Goal: Task Accomplishment & Management: Manage account settings

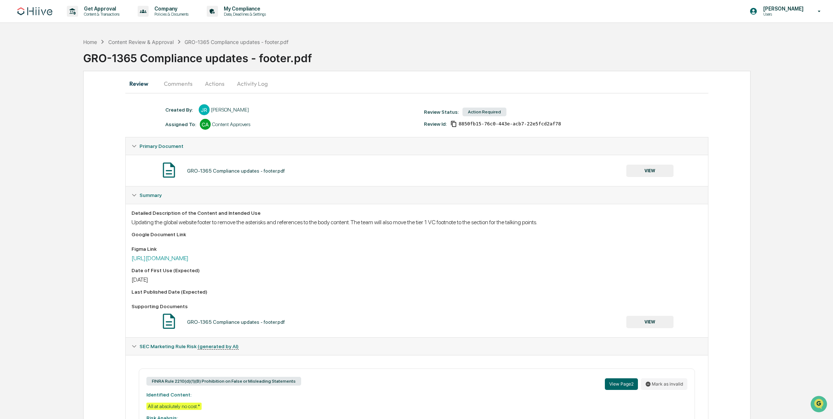
click at [274, 56] on div "GRO-1365 Compliance updates - footer.pdf" at bounding box center [458, 55] width 750 height 19
click at [245, 320] on div "GRO-1365 Compliance updates - footer.pdf" at bounding box center [236, 322] width 98 height 6
click at [643, 321] on button "VIEW" at bounding box center [650, 322] width 47 height 12
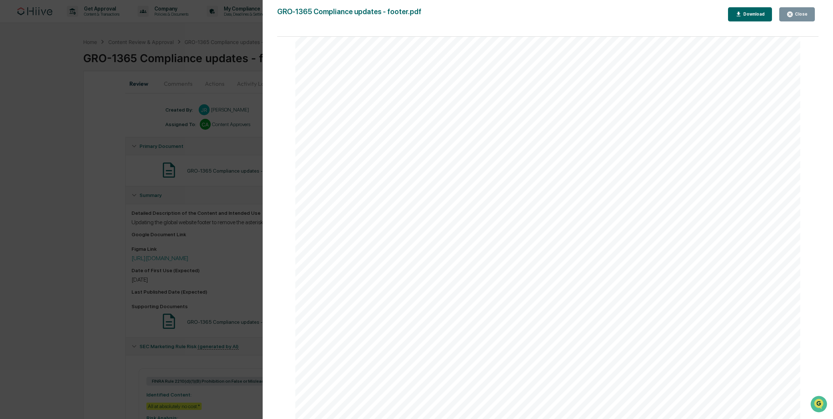
scroll to position [1776, 0]
click at [169, 236] on div "Version History 07/25/2025, 06:23 PM Josh Reding GRO-1365 Compliance updates - …" at bounding box center [416, 209] width 833 height 419
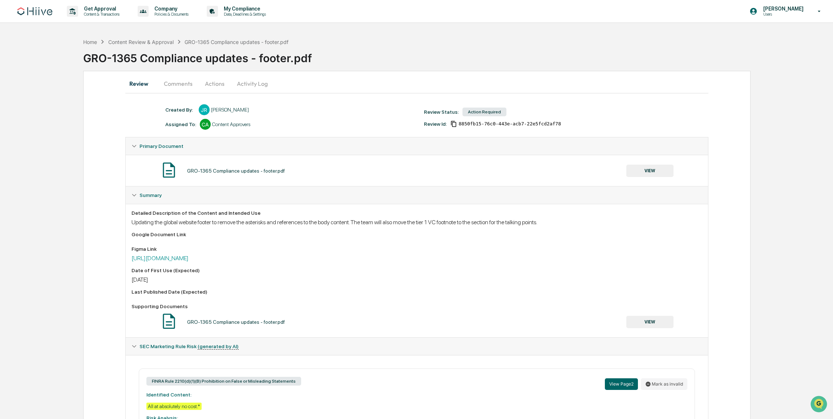
click at [188, 88] on button "Comments" at bounding box center [178, 83] width 40 height 17
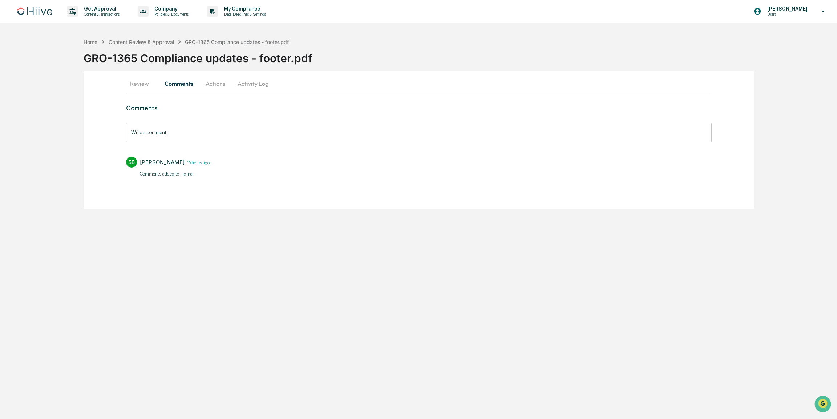
click at [146, 83] on button "Review" at bounding box center [142, 83] width 33 height 17
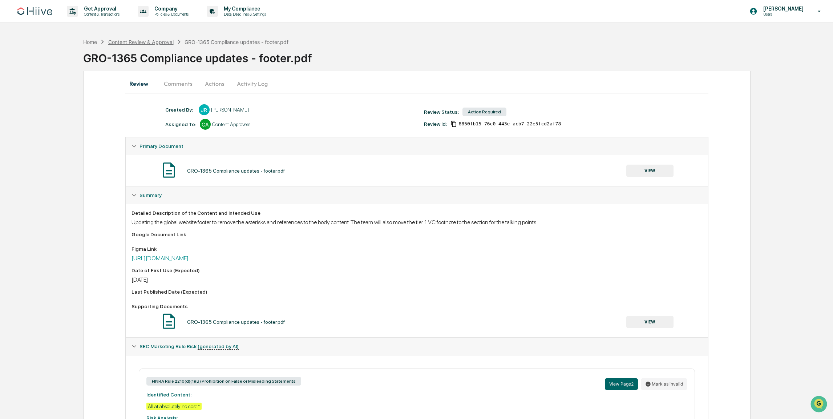
click at [150, 44] on div "Content Review & Approval" at bounding box center [140, 42] width 65 height 6
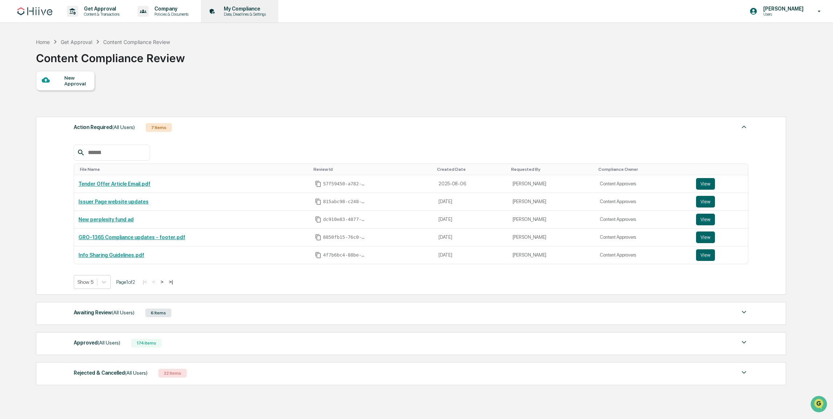
click at [254, 16] on p "Data, Deadlines & Settings" at bounding box center [244, 14] width 52 height 5
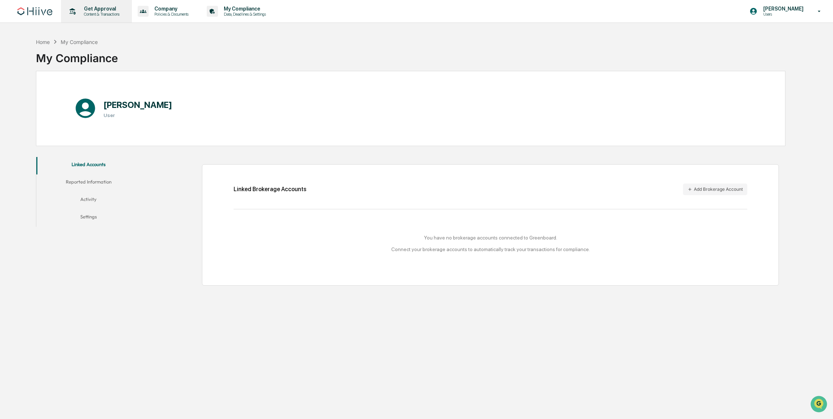
click at [104, 14] on p "Content & Transactions" at bounding box center [100, 14] width 45 height 5
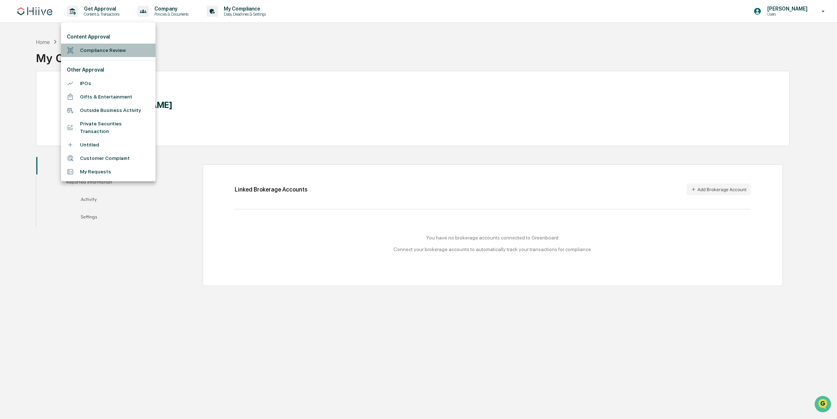
click at [128, 51] on li "Compliance Review" at bounding box center [108, 50] width 94 height 13
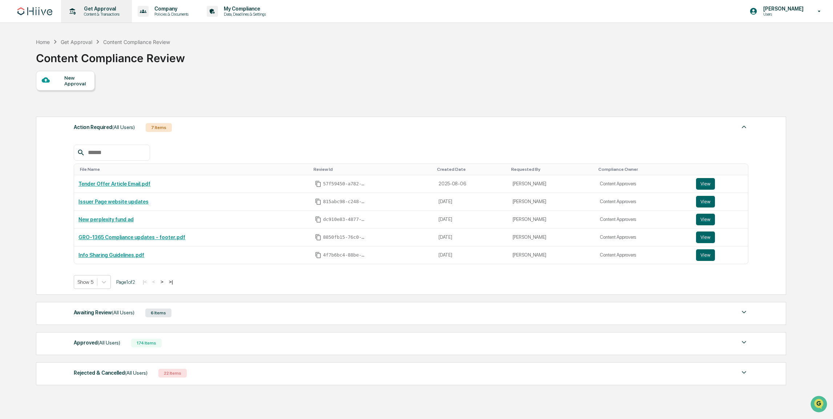
click at [97, 17] on div "Get Approval Content & Transactions" at bounding box center [96, 11] width 64 height 23
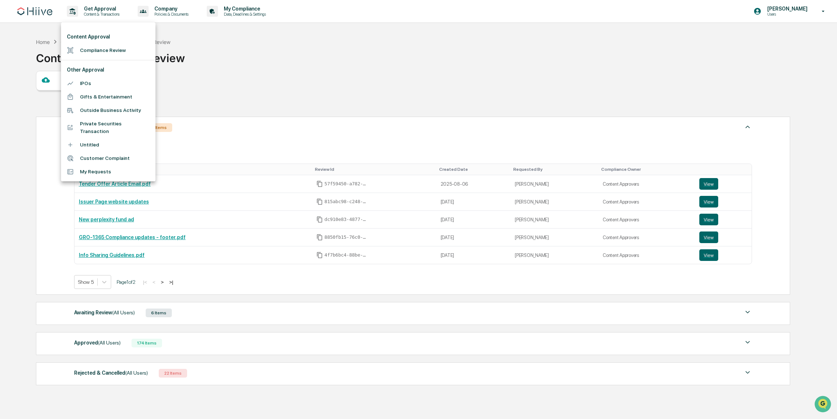
click at [240, 211] on div at bounding box center [418, 209] width 837 height 419
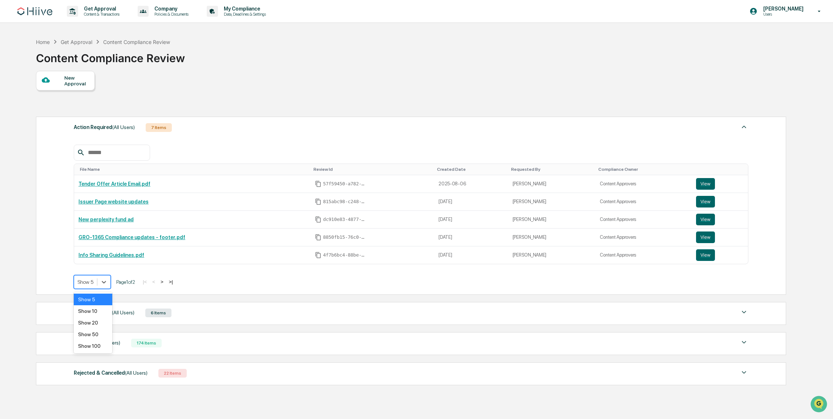
click at [86, 278] on div "Show 5" at bounding box center [85, 282] width 23 height 10
click at [91, 310] on div "Show 10" at bounding box center [93, 311] width 39 height 12
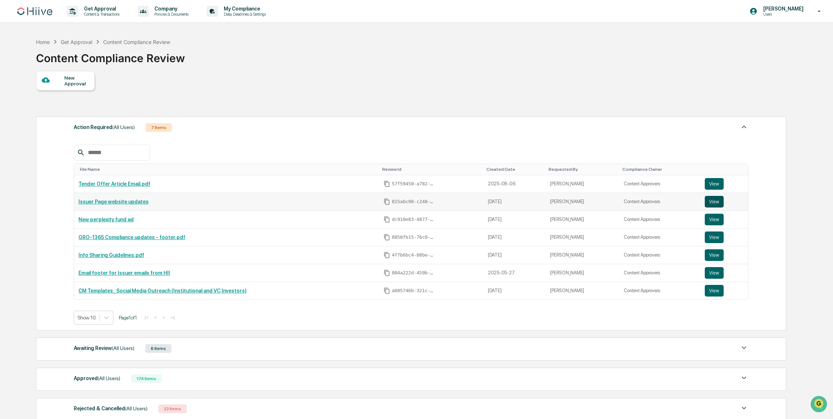
click at [714, 198] on button "View" at bounding box center [714, 202] width 19 height 12
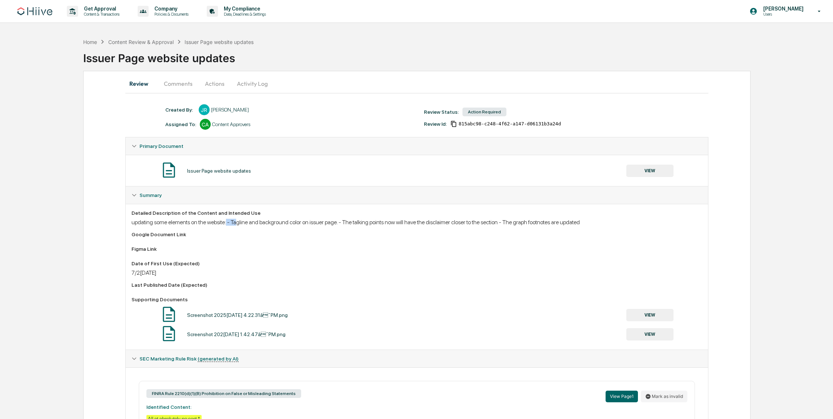
drag, startPoint x: 237, startPoint y: 224, endPoint x: 285, endPoint y: 224, distance: 48.3
click at [284, 224] on div "updating some elements on the website: - Tagline and background color on issuer…" at bounding box center [417, 222] width 571 height 7
click at [304, 226] on div "Detailed Description of the Content and Intended Use updating some elements on …" at bounding box center [417, 277] width 571 height 134
drag, startPoint x: 395, startPoint y: 223, endPoint x: 541, endPoint y: 222, distance: 145.7
click at [541, 222] on div "updating some elements on the website: - Tagline and background color on issuer…" at bounding box center [417, 222] width 571 height 7
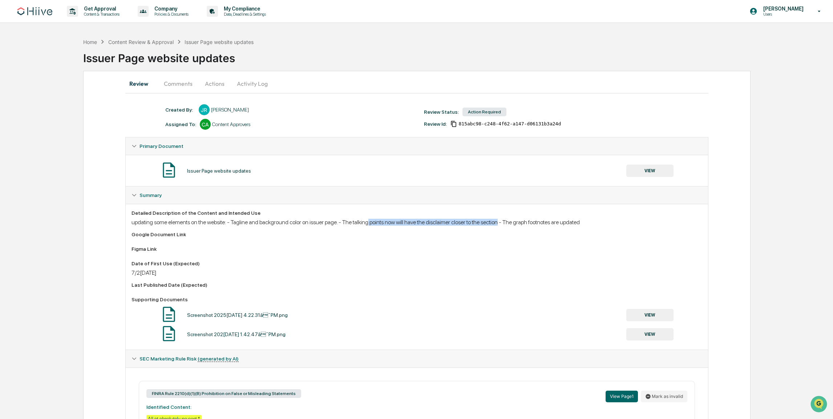
click at [542, 223] on div "updating some elements on the website: - Tagline and background color on issuer…" at bounding box center [417, 222] width 571 height 7
click at [257, 308] on div "Screenshot 2025-07-28 at 4.22.31â¯PM.png VIEW" at bounding box center [417, 314] width 571 height 19
click at [641, 319] on button "VIEW" at bounding box center [650, 315] width 47 height 12
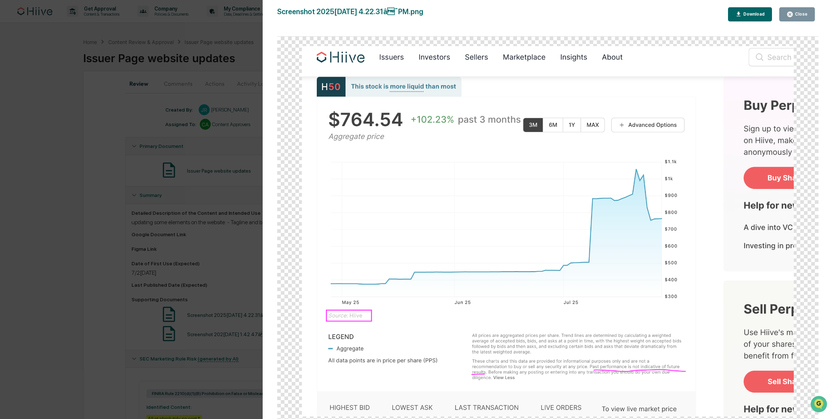
click at [181, 210] on div "Version History 07/2[DATE]2[PERSON_NAME] Screenshot 2025[DATE] 4.22.31â¯PM.png…" at bounding box center [416, 209] width 833 height 419
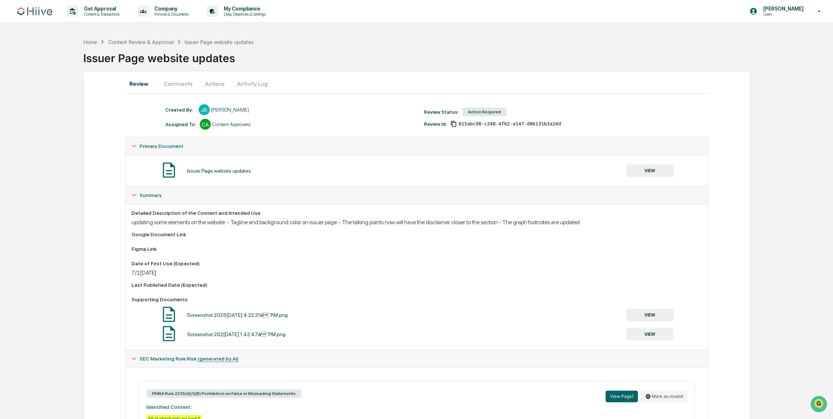
click at [653, 333] on button "VIEW" at bounding box center [650, 334] width 47 height 12
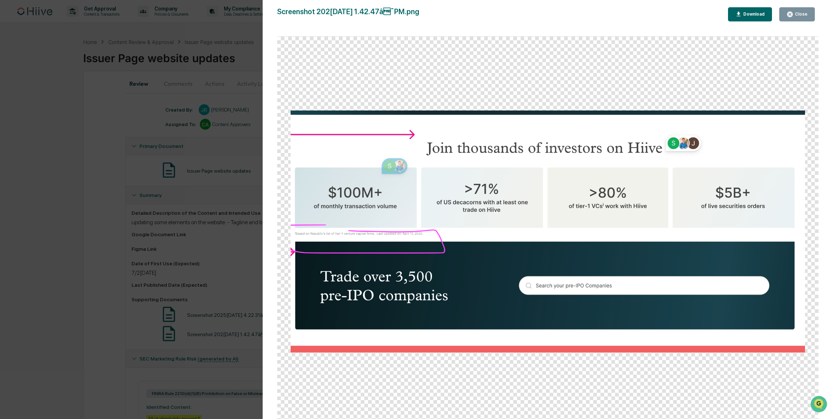
click at [236, 236] on div "Version History [DATE] 08:12 PM [PERSON_NAME] Screenshot [DATE] at 1.42.47â¯PM…" at bounding box center [416, 209] width 833 height 419
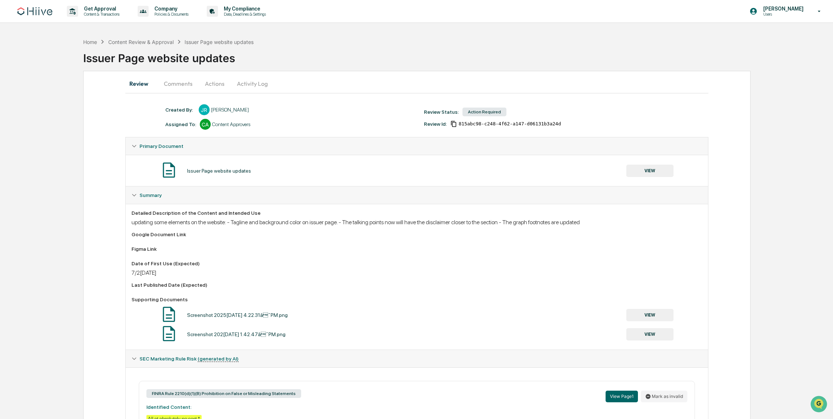
click at [172, 59] on div "Issuer Page website updates" at bounding box center [458, 55] width 750 height 19
drag, startPoint x: 242, startPoint y: 224, endPoint x: 339, endPoint y: 224, distance: 97.8
click at [328, 224] on div "updating some elements on the website: - Tagline and background color on issuer…" at bounding box center [417, 222] width 571 height 7
click at [354, 224] on div "updating some elements on the website: - Tagline and background color on issuer…" at bounding box center [417, 222] width 571 height 7
click at [307, 246] on div "Figma Link" at bounding box center [417, 249] width 571 height 6
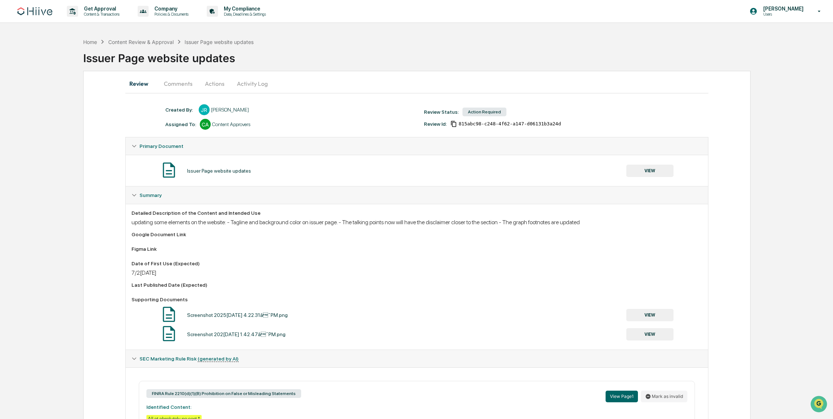
click at [235, 260] on div "Detailed Description of the Content and Intended Use updating some elements on …" at bounding box center [417, 277] width 571 height 134
drag, startPoint x: 312, startPoint y: 339, endPoint x: 256, endPoint y: 330, distance: 56.3
click at [256, 330] on div "Screenshot 2025-07-28 at 1.42.47â¯PM.png VIEW" at bounding box center [417, 334] width 571 height 19
click at [274, 332] on div "Screenshot 2025-07-28 at 1.42.47â¯PM.png" at bounding box center [236, 334] width 98 height 6
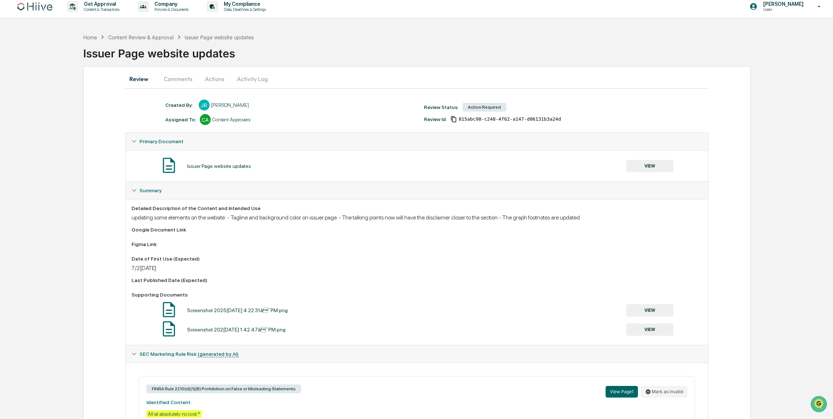
scroll to position [4, 0]
click at [180, 84] on button "Comments" at bounding box center [178, 79] width 40 height 17
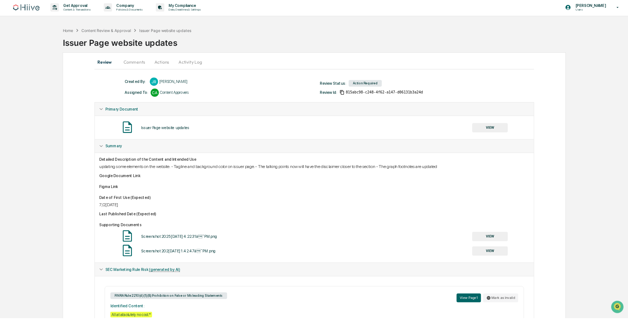
scroll to position [0, 0]
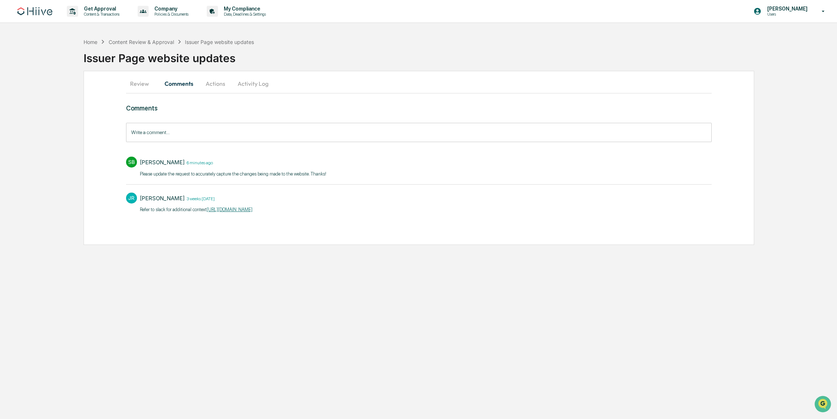
click at [253, 203] on div "Josh Reding 3 weeks ago" at bounding box center [196, 198] width 113 height 11
click at [253, 206] on p "Refer to slack for additional context https://hiivemarkets.slack.com/archives/C…" at bounding box center [196, 209] width 113 height 7
click at [253, 208] on link "https://hiivemarkets.slack.com/archives/C06UTDGGMK4/p1753796252188159?thread_ts…" at bounding box center [230, 209] width 46 height 5
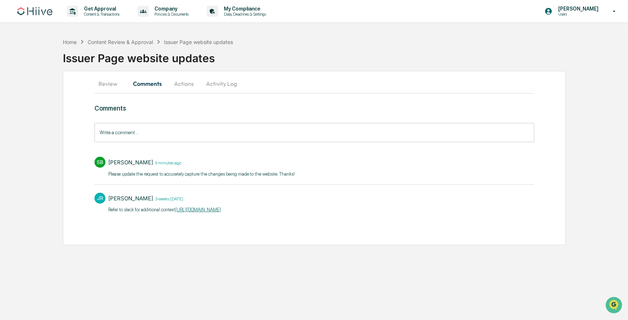
click at [176, 85] on button "Actions" at bounding box center [184, 83] width 33 height 17
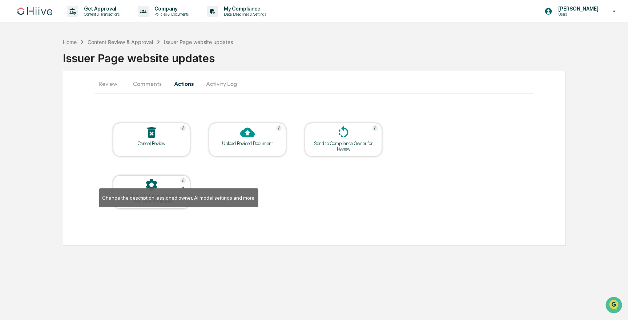
click at [184, 180] on img at bounding box center [183, 180] width 6 height 6
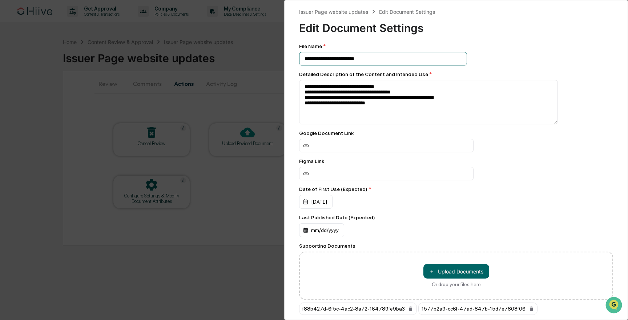
click at [363, 58] on input "**********" at bounding box center [383, 58] width 168 height 13
click at [213, 176] on div "**********" at bounding box center [314, 160] width 628 height 320
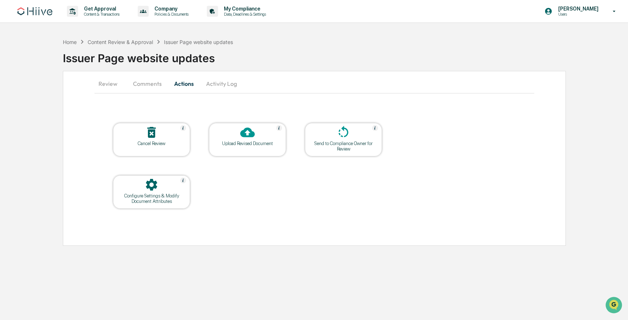
click at [144, 182] on div at bounding box center [151, 185] width 73 height 16
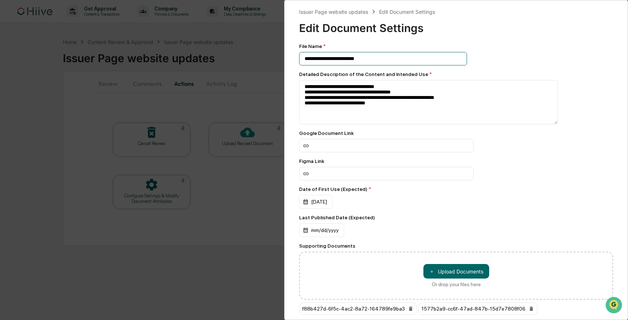
click at [333, 57] on input "**********" at bounding box center [383, 58] width 168 height 13
click at [345, 53] on input "**********" at bounding box center [383, 58] width 168 height 13
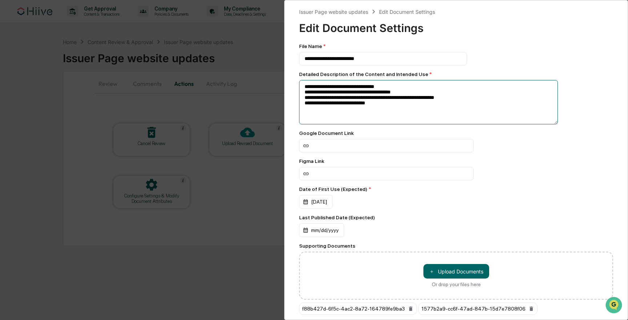
click at [361, 87] on textarea "**********" at bounding box center [428, 102] width 259 height 44
click at [341, 88] on textarea "**********" at bounding box center [428, 102] width 259 height 44
click at [328, 91] on textarea "**********" at bounding box center [428, 102] width 259 height 44
click at [329, 86] on textarea "**********" at bounding box center [428, 102] width 259 height 44
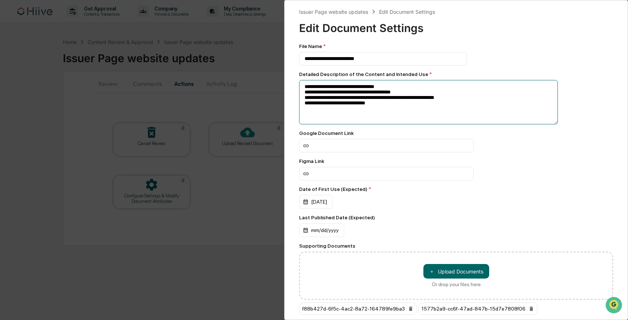
click at [375, 88] on textarea "**********" at bounding box center [428, 102] width 259 height 44
click at [334, 87] on textarea "**********" at bounding box center [428, 102] width 259 height 44
click at [349, 97] on textarea "**********" at bounding box center [428, 102] width 259 height 44
drag, startPoint x: 407, startPoint y: 84, endPoint x: 354, endPoint y: 82, distance: 53.1
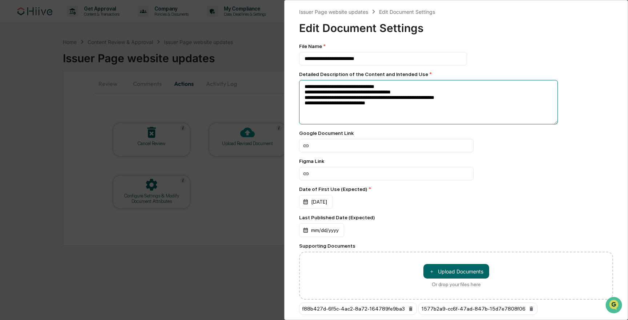
click at [354, 82] on textarea "**********" at bounding box center [428, 102] width 259 height 44
click at [358, 84] on textarea "**********" at bounding box center [428, 102] width 259 height 44
drag, startPoint x: 411, startPoint y: 89, endPoint x: 328, endPoint y: 89, distance: 83.6
click at [328, 89] on textarea "**********" at bounding box center [428, 102] width 259 height 44
click at [309, 102] on textarea "**********" at bounding box center [428, 102] width 259 height 44
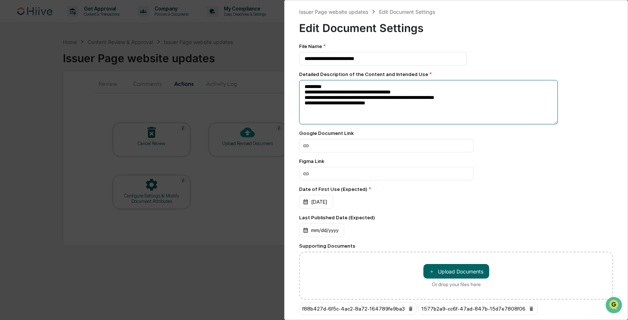
drag, startPoint x: 359, startPoint y: 106, endPoint x: 293, endPoint y: 97, distance: 66.9
click at [293, 97] on div "**********" at bounding box center [456, 160] width 344 height 320
click at [346, 112] on textarea "**********" at bounding box center [428, 102] width 259 height 44
paste textarea "**********"
type textarea "**********"
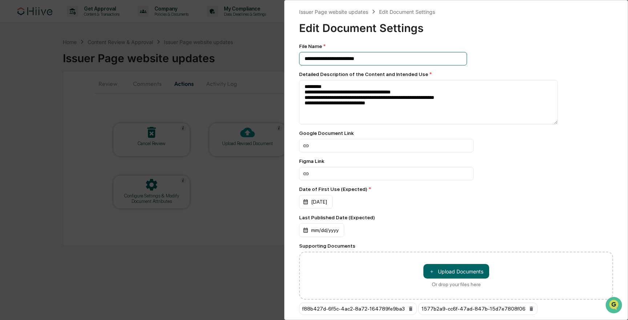
click at [343, 54] on input "**********" at bounding box center [383, 58] width 168 height 13
drag, startPoint x: 333, startPoint y: 60, endPoint x: 258, endPoint y: 56, distance: 75.4
click at [258, 56] on div "**********" at bounding box center [314, 160] width 628 height 320
drag, startPoint x: 307, startPoint y: 60, endPoint x: 293, endPoint y: 57, distance: 14.3
click at [293, 57] on div "**********" at bounding box center [456, 160] width 344 height 320
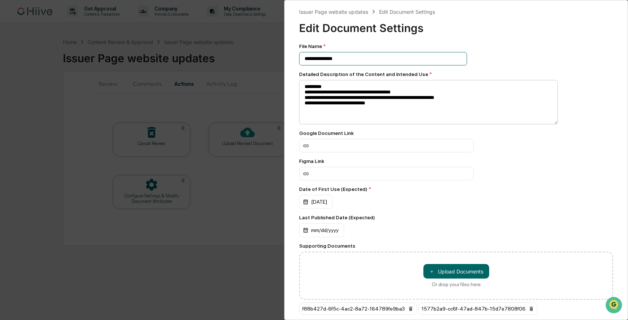
type input "**********"
click at [361, 99] on textarea "**********" at bounding box center [428, 102] width 259 height 44
click at [426, 94] on textarea "**********" at bounding box center [428, 102] width 259 height 44
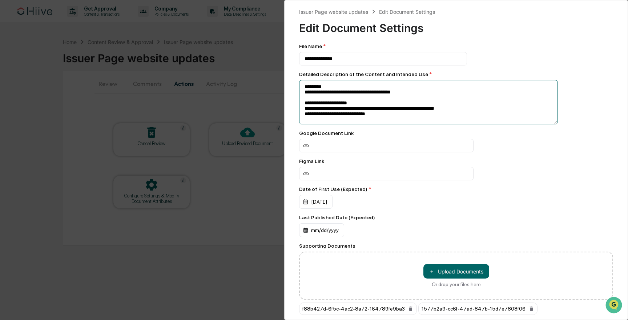
click at [347, 89] on textarea "**********" at bounding box center [428, 102] width 259 height 44
drag, startPoint x: 374, startPoint y: 94, endPoint x: 381, endPoint y: 92, distance: 7.7
click at [374, 94] on textarea "**********" at bounding box center [428, 102] width 259 height 44
click at [374, 90] on textarea "**********" at bounding box center [428, 102] width 259 height 44
click at [375, 92] on textarea "**********" at bounding box center [428, 102] width 259 height 44
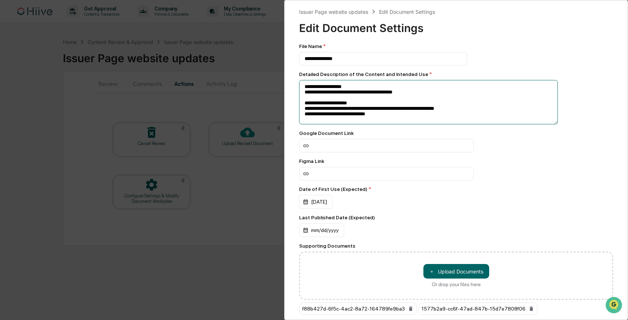
type textarea "**********"
click at [503, 144] on div at bounding box center [456, 145] width 314 height 13
click at [500, 149] on div at bounding box center [456, 145] width 314 height 13
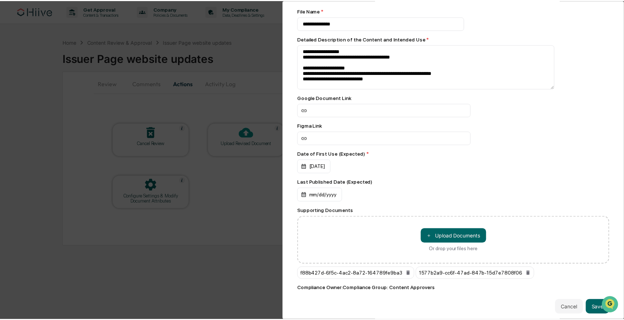
scroll to position [48, 0]
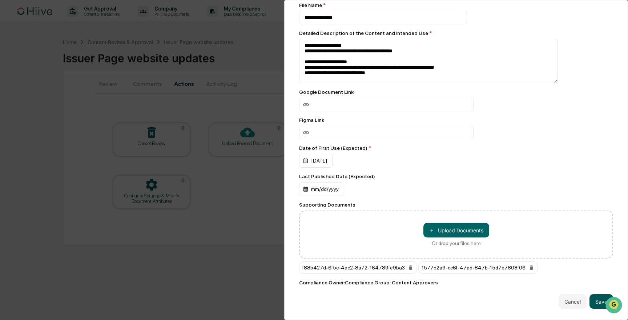
click at [591, 296] on button "Save" at bounding box center [602, 301] width 24 height 15
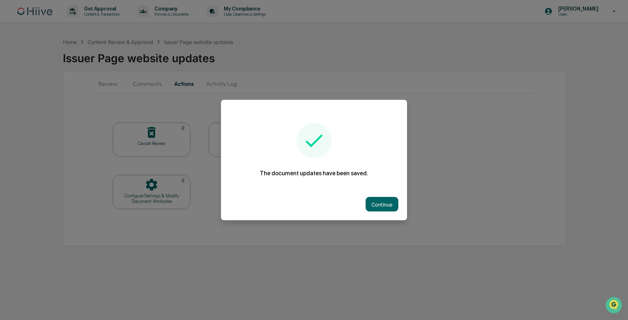
click at [387, 214] on div "Continue" at bounding box center [314, 204] width 186 height 32
click at [386, 206] on button "Continue" at bounding box center [382, 204] width 33 height 15
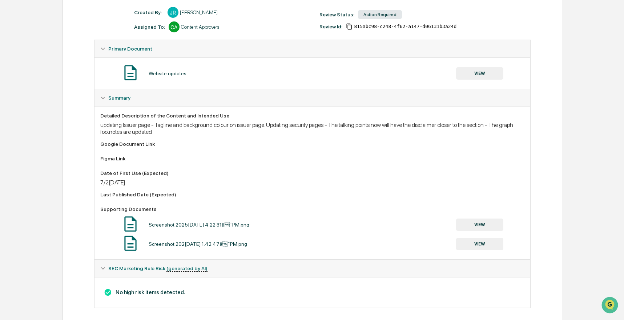
scroll to position [105, 0]
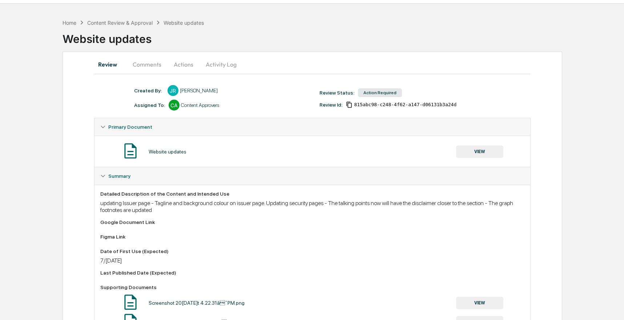
scroll to position [49, 0]
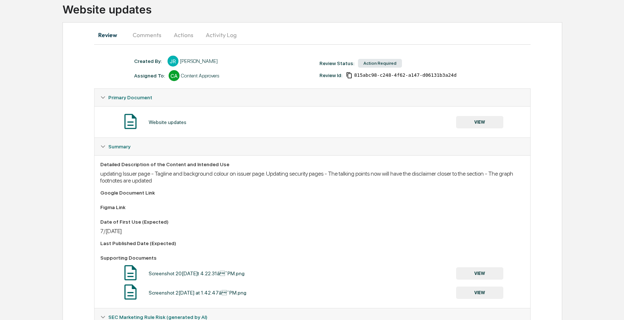
click at [287, 176] on div "updating Issuer page - Tagline and background colour on issuer page. Updating s…" at bounding box center [312, 177] width 425 height 14
click at [283, 176] on div "updating Issuer page - Tagline and background colour on issuer page. Updating s…" at bounding box center [312, 177] width 425 height 14
click at [331, 190] on div "Google Document Link" at bounding box center [312, 193] width 425 height 6
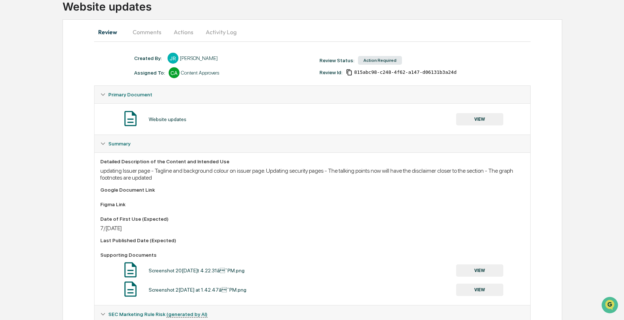
scroll to position [0, 0]
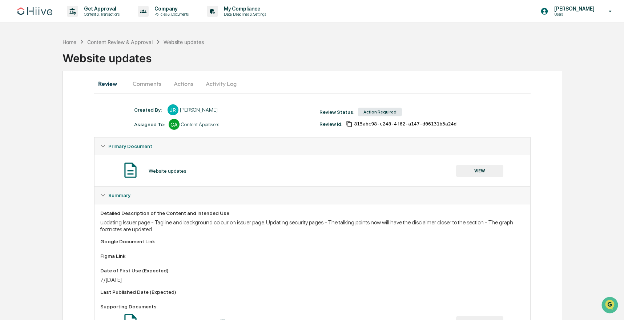
click at [141, 80] on button "Comments" at bounding box center [147, 83] width 40 height 17
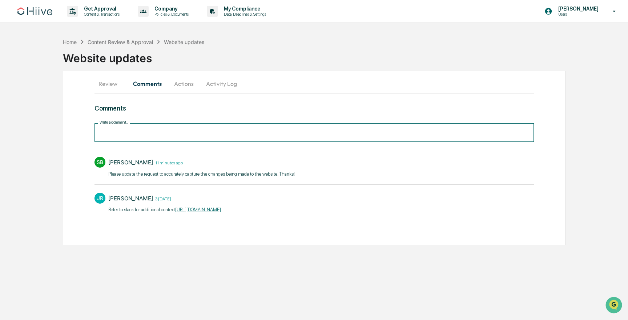
click at [194, 132] on input "Write a comment..." at bounding box center [314, 132] width 440 height 19
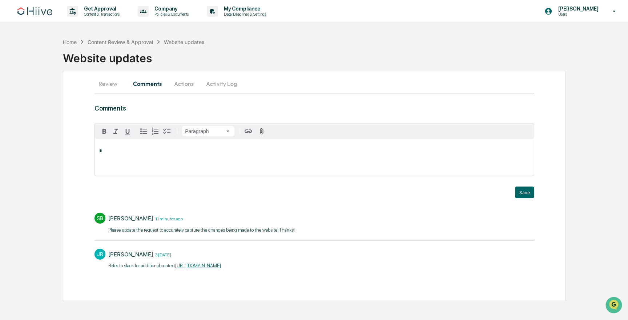
click at [220, 161] on div "*" at bounding box center [314, 157] width 439 height 36
click at [72, 41] on div "Home" at bounding box center [70, 42] width 14 height 6
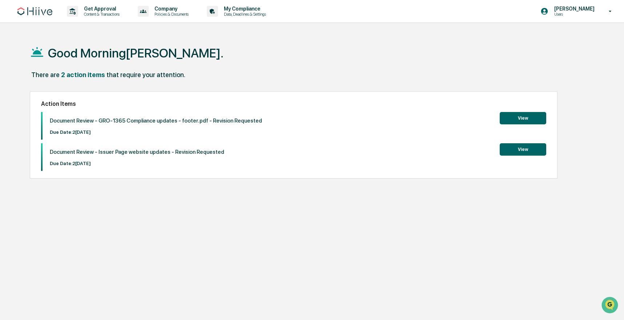
click at [126, 120] on p "Document Review - GRO-1365 Compliance updates - footer.pdf - Revision Requested" at bounding box center [156, 120] width 212 height 7
click at [523, 149] on button "View" at bounding box center [523, 149] width 47 height 12
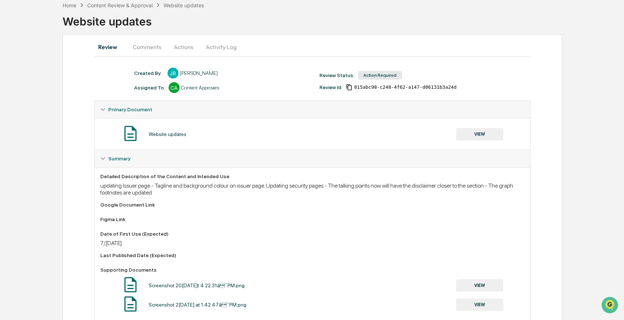
scroll to position [105, 0]
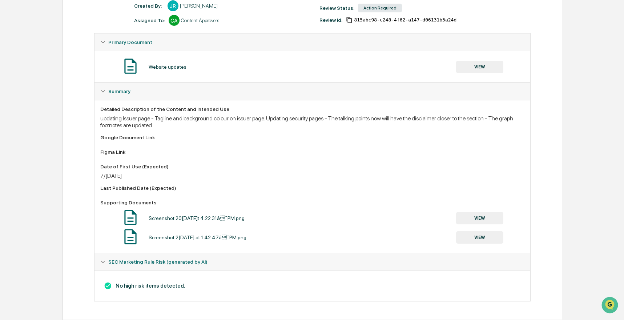
click at [487, 219] on button "VIEW" at bounding box center [479, 218] width 47 height 12
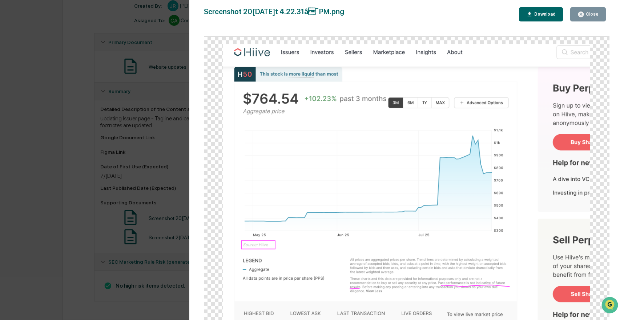
click at [127, 176] on div "Version History 07/29/2025, 08:12 PM Josh Reding Screenshot 2025-07-28 at 4.22.…" at bounding box center [312, 160] width 624 height 320
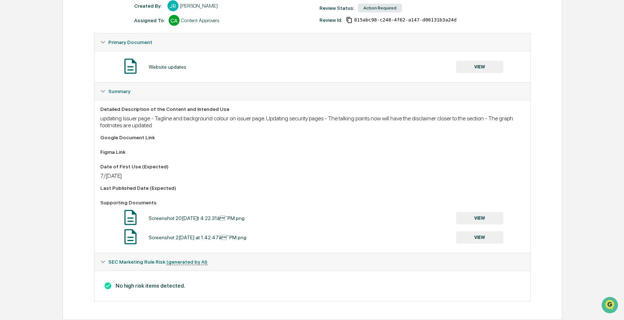
click at [482, 240] on button "VIEW" at bounding box center [479, 237] width 47 height 12
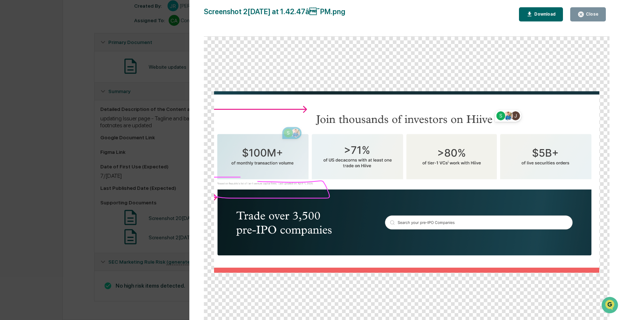
click at [163, 217] on div "Version History 07/29/2025, 08:12 PM Josh Reding Screenshot 2025-07-28 at 1.42.…" at bounding box center [312, 160] width 624 height 320
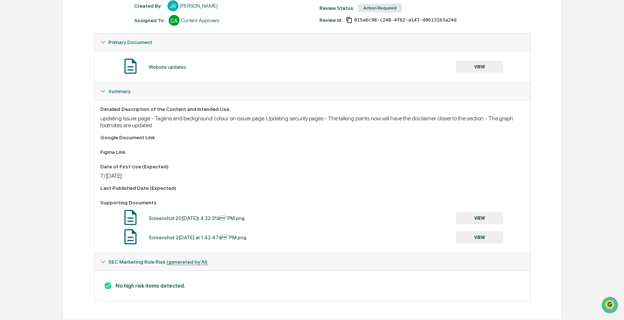
drag, startPoint x: 252, startPoint y: 241, endPoint x: 134, endPoint y: 237, distance: 117.5
click at [134, 237] on div "Screenshot 2025-07-28 at 1.42.47â¯PM.png VIEW" at bounding box center [312, 237] width 425 height 19
click at [187, 238] on div "Screenshot 2025-07-28 at 1.42.47â¯PM.png" at bounding box center [198, 237] width 98 height 6
click at [189, 238] on div "Screenshot 2025-07-28 at 1.42.47â¯PM.png" at bounding box center [198, 237] width 98 height 6
click at [169, 237] on div "Screenshot 2025-07-28 at 1.42.47â¯PM.png" at bounding box center [198, 237] width 98 height 6
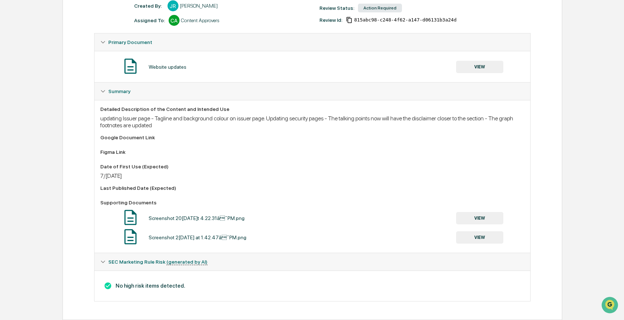
click at [169, 237] on div "Screenshot 2025-07-28 at 1.42.47â¯PM.png" at bounding box center [198, 237] width 98 height 6
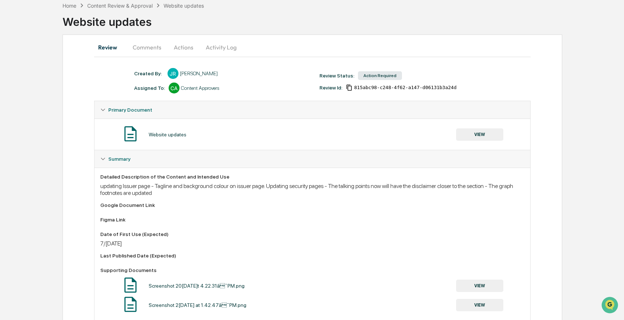
scroll to position [0, 0]
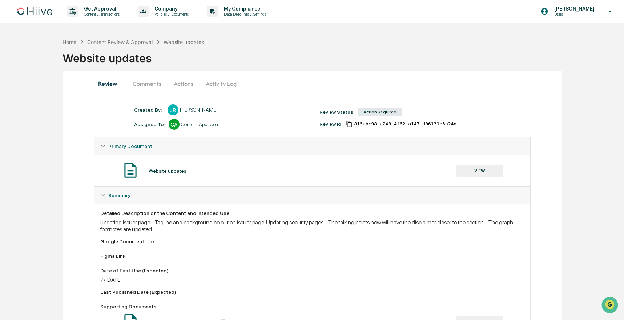
click at [186, 81] on button "Actions" at bounding box center [183, 83] width 33 height 17
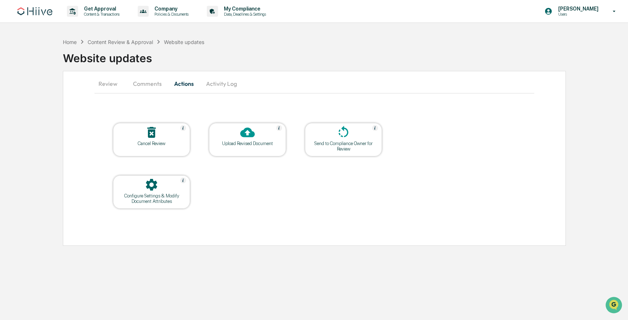
click at [212, 81] on button "Activity Log" at bounding box center [221, 83] width 43 height 17
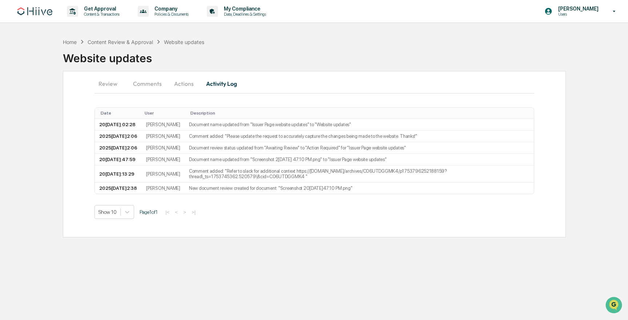
click at [152, 85] on button "Comments" at bounding box center [147, 83] width 40 height 17
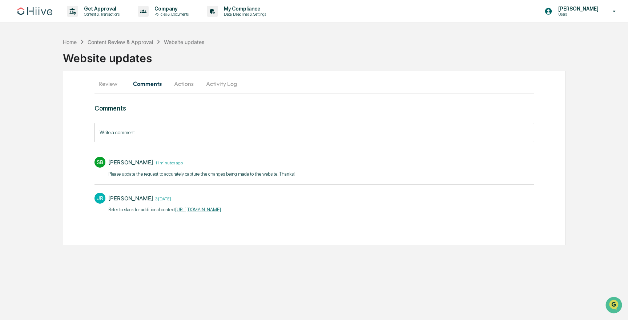
click at [204, 80] on button "Activity Log" at bounding box center [221, 83] width 43 height 17
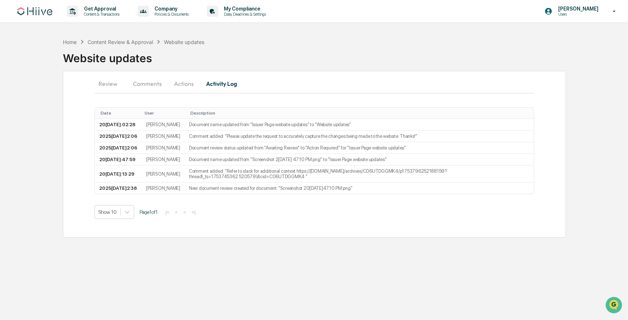
click at [186, 81] on button "Actions" at bounding box center [184, 83] width 33 height 17
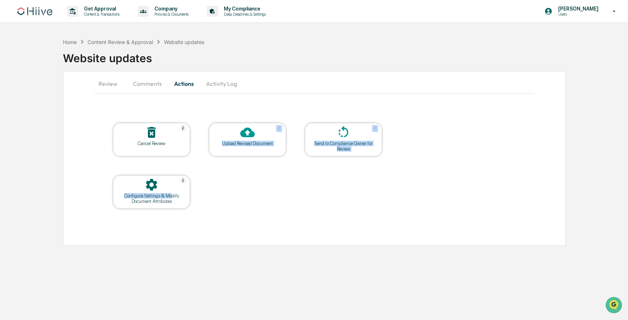
drag, startPoint x: 174, startPoint y: 193, endPoint x: 254, endPoint y: 134, distance: 99.9
click at [254, 134] on tbody "Cancel Review Upload Revised Document Send to Compliance Owner for Review Confi…" at bounding box center [248, 165] width 270 height 86
click at [254, 134] on icon at bounding box center [247, 133] width 15 height 10
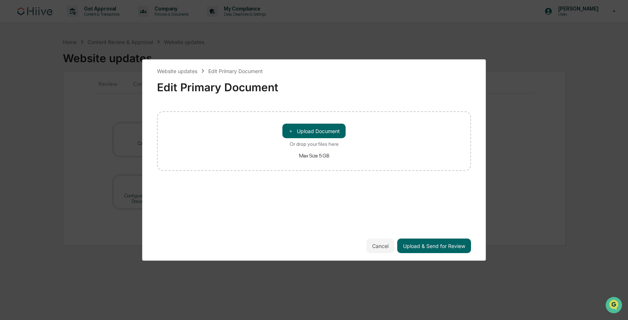
click at [94, 162] on div "Website updates Edit Primary Document Edit Primary Document ＋ Upload Document O…" at bounding box center [314, 160] width 628 height 320
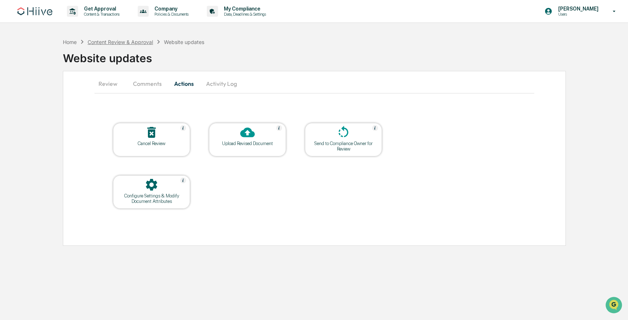
click at [114, 40] on div "Content Review & Approval" at bounding box center [120, 42] width 65 height 6
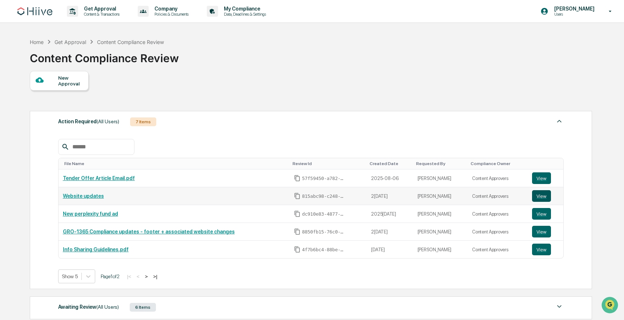
click at [543, 198] on button "View" at bounding box center [541, 196] width 19 height 12
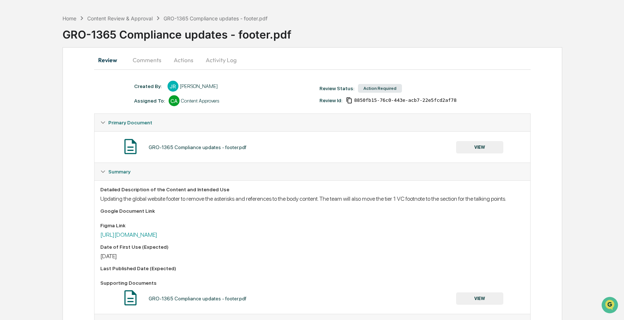
scroll to position [26, 0]
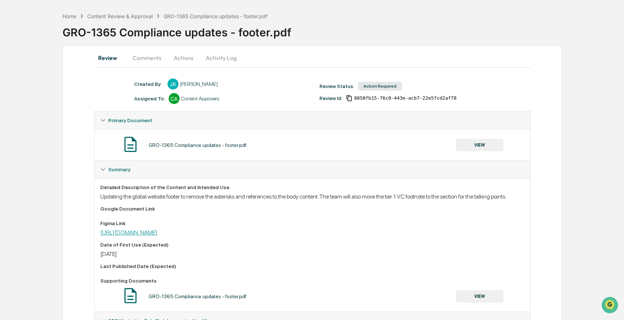
click at [157, 236] on link "[URL][DOMAIN_NAME]" at bounding box center [128, 232] width 57 height 7
drag, startPoint x: 141, startPoint y: 34, endPoint x: 240, endPoint y: 34, distance: 98.5
click at [230, 34] on div "GRO-1365 Compliance updates - footer.pdf" at bounding box center [344, 29] width 562 height 19
click at [255, 38] on div "GRO-1365 Compliance updates - footer.pdf" at bounding box center [344, 29] width 562 height 19
click at [119, 114] on div "Primary Document" at bounding box center [312, 120] width 436 height 17
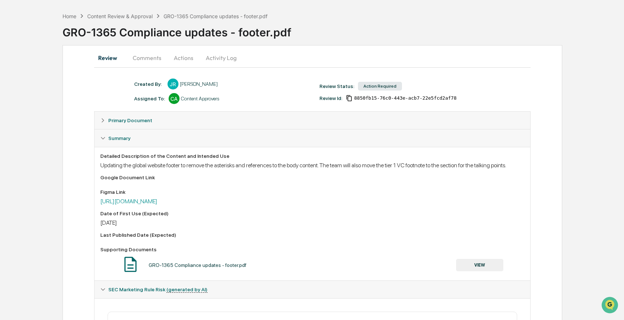
click at [119, 114] on div "Primary Document" at bounding box center [312, 120] width 436 height 17
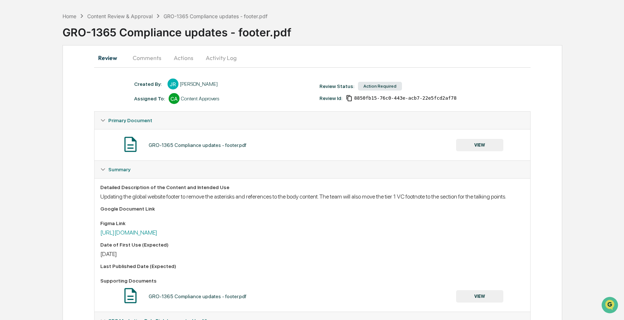
click at [119, 99] on div "Created By: ‎ ‎ JR Josh Reding Assigned To: CA Content Approvers Review Status:…" at bounding box center [312, 311] width 437 height 465
click at [216, 59] on button "Activity Log" at bounding box center [221, 57] width 43 height 17
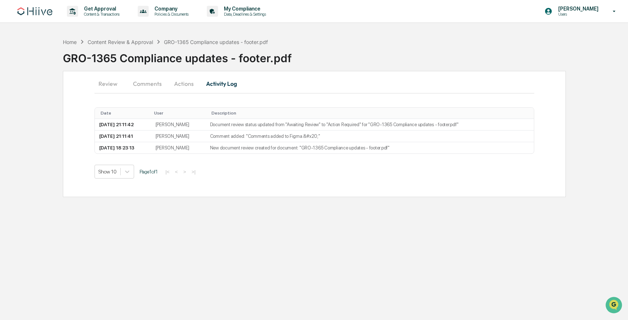
click at [181, 82] on button "Actions" at bounding box center [184, 83] width 33 height 17
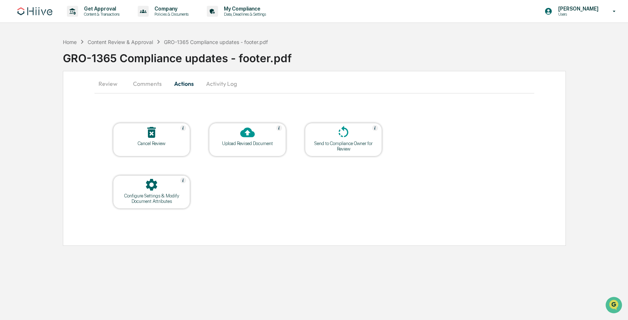
click at [140, 192] on div at bounding box center [151, 185] width 73 height 16
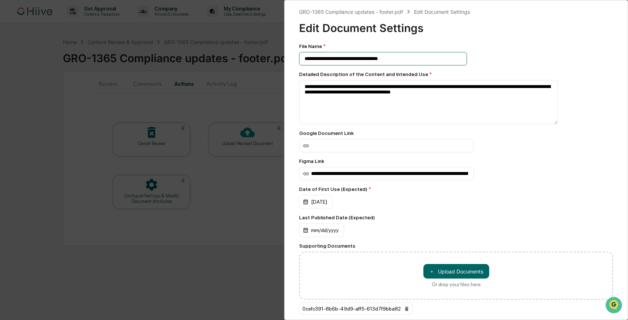
click at [373, 63] on input "**********" at bounding box center [383, 58] width 168 height 13
click at [394, 55] on input "**********" at bounding box center [383, 58] width 168 height 13
drag, startPoint x: 415, startPoint y: 56, endPoint x: 403, endPoint y: 60, distance: 13.1
click at [403, 60] on input "**********" at bounding box center [383, 58] width 168 height 13
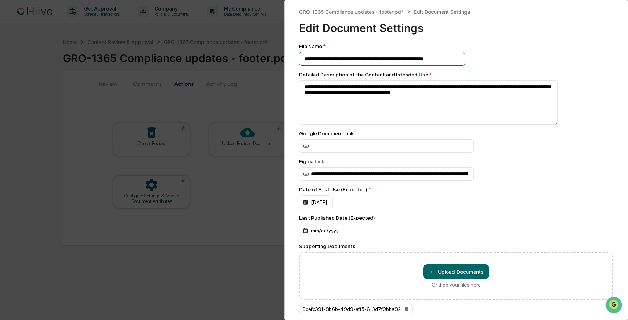
scroll to position [0, 4]
type input "**********"
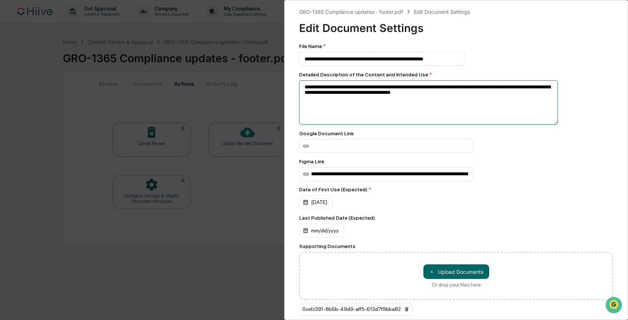
scroll to position [0, 0]
click at [501, 100] on textarea "**********" at bounding box center [428, 102] width 259 height 44
click at [503, 96] on textarea "**********" at bounding box center [428, 102] width 259 height 44
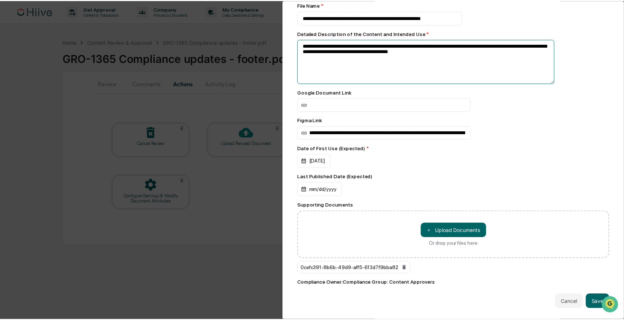
scroll to position [48, 0]
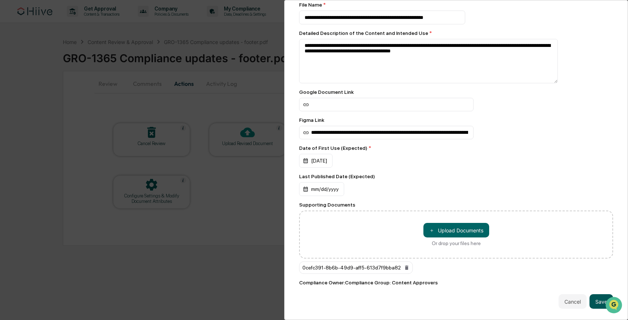
click at [590, 295] on button "Save" at bounding box center [602, 301] width 24 height 15
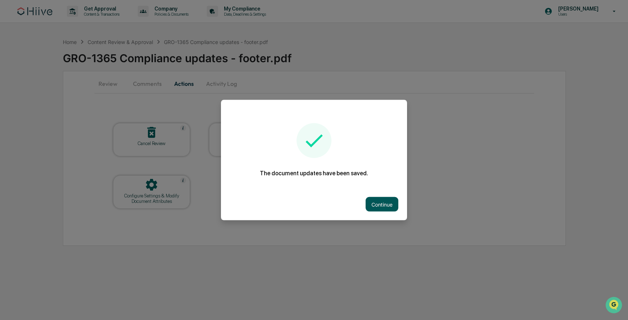
click at [388, 204] on button "Continue" at bounding box center [382, 204] width 33 height 15
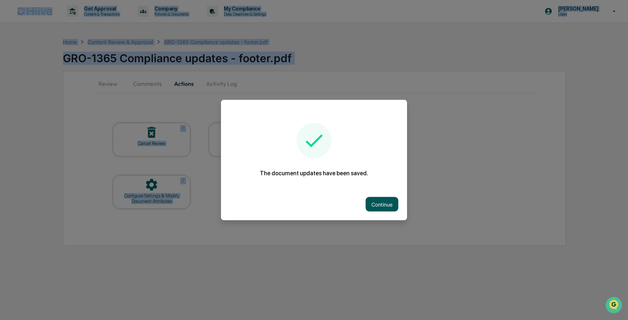
click at [388, 204] on div "Get Approval Content & Transactions Company Policies & Documents My Compliance …" at bounding box center [314, 160] width 628 height 320
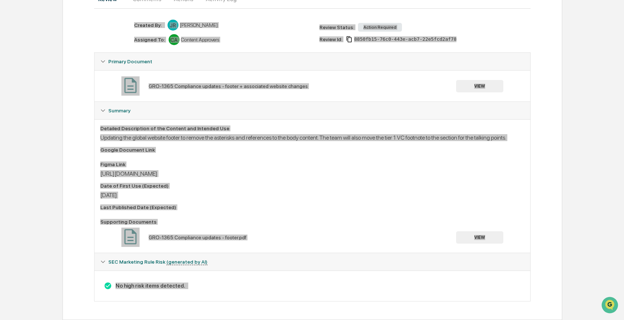
scroll to position [93, 0]
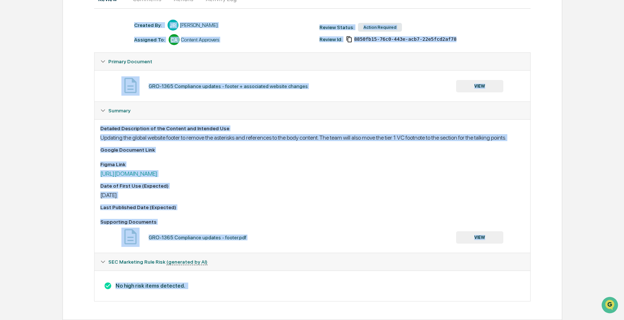
click at [486, 233] on button "VIEW" at bounding box center [479, 237] width 47 height 12
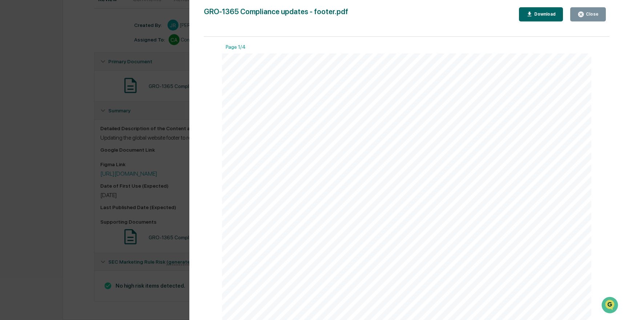
click at [72, 112] on div "Version History 07/25/2025, 06:23 PM Josh Reding GRO-1365 Compliance updates - …" at bounding box center [312, 160] width 624 height 320
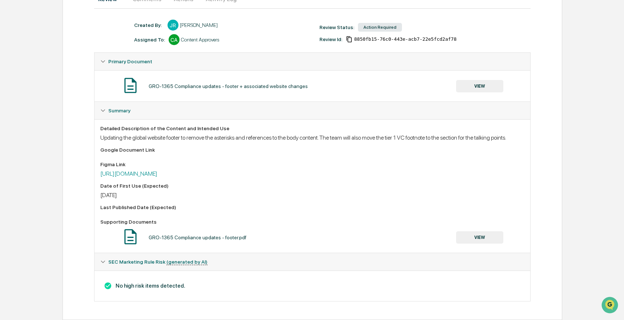
scroll to position [0, 0]
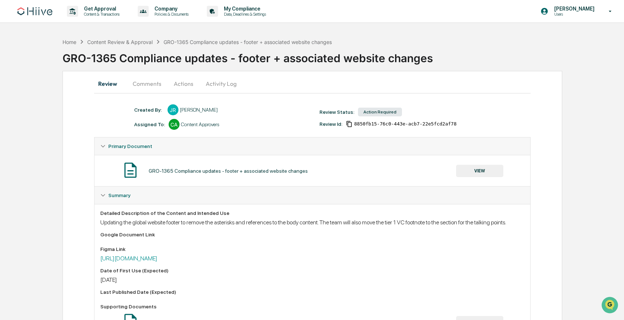
click at [215, 41] on div "GRO-1365 Compliance updates - footer + associated website changes" at bounding box center [248, 42] width 168 height 6
click at [147, 44] on div "Content Review & Approval" at bounding box center [119, 42] width 65 height 6
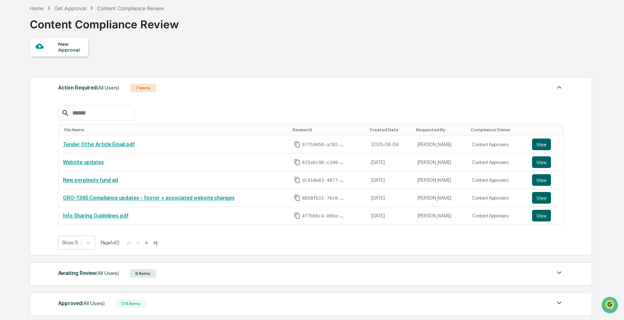
scroll to position [101, 0]
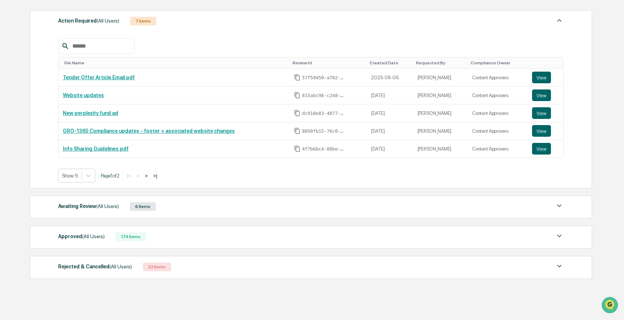
click at [139, 210] on div "6 Items" at bounding box center [143, 206] width 26 height 9
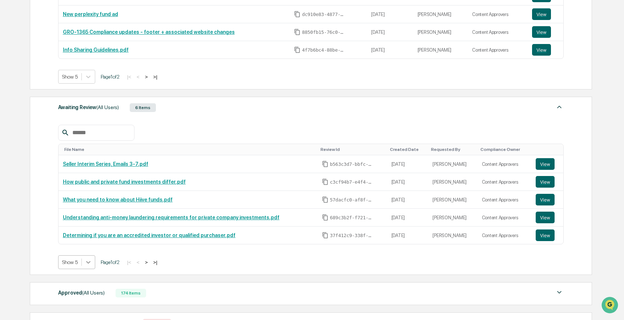
scroll to position [217, 0]
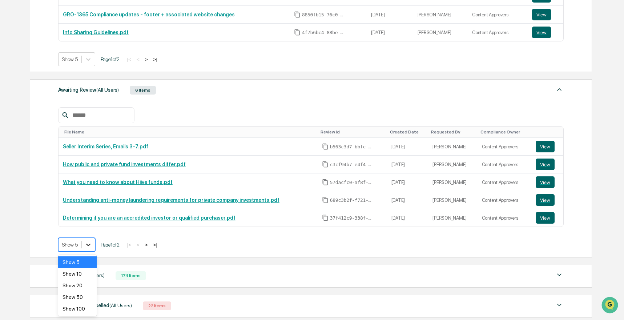
click at [86, 260] on body "Get Approval Content & Transactions Company Policies & Documents My Compliance …" at bounding box center [312, 80] width 624 height 595
click at [84, 269] on div "Show 10" at bounding box center [77, 274] width 39 height 12
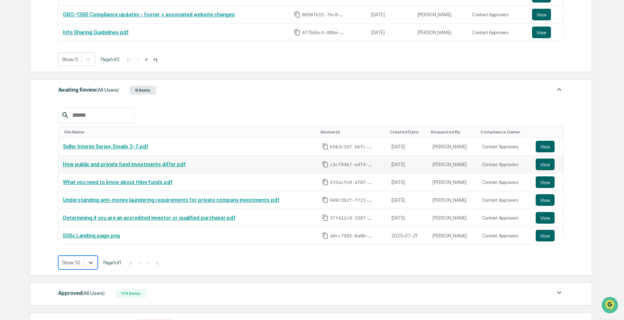
click at [161, 166] on link "How public and private fund investments differ.pdf" at bounding box center [124, 164] width 123 height 6
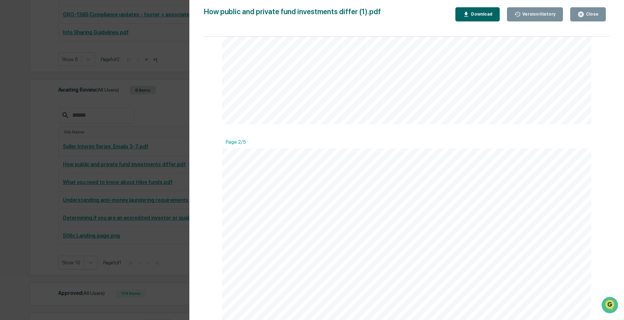
scroll to position [448, 0]
click at [103, 184] on div "Version History 08/20/2025, 06:41 PM Kate Wilson 08/15/2025, 09:23 PM Kate Wils…" at bounding box center [312, 160] width 624 height 320
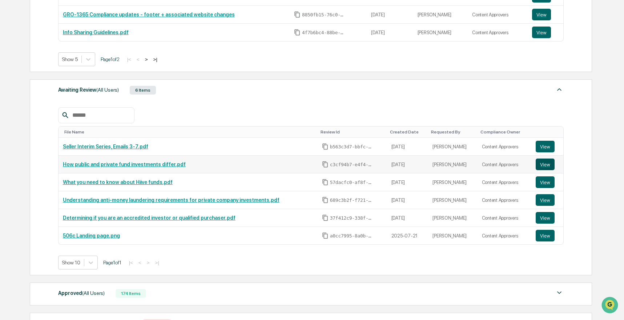
click at [542, 166] on button "View" at bounding box center [545, 164] width 19 height 12
click at [555, 200] on link "View" at bounding box center [547, 200] width 23 height 12
click at [550, 202] on button "View" at bounding box center [545, 200] width 19 height 12
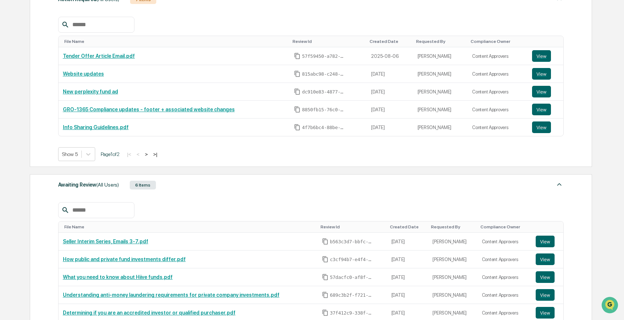
scroll to position [94, 0]
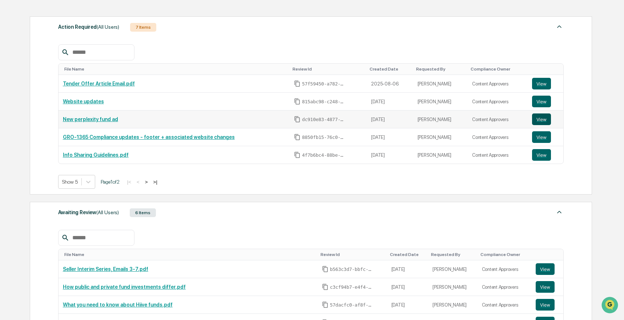
click at [544, 118] on button "View" at bounding box center [541, 119] width 19 height 12
click at [538, 86] on button "View" at bounding box center [541, 84] width 19 height 12
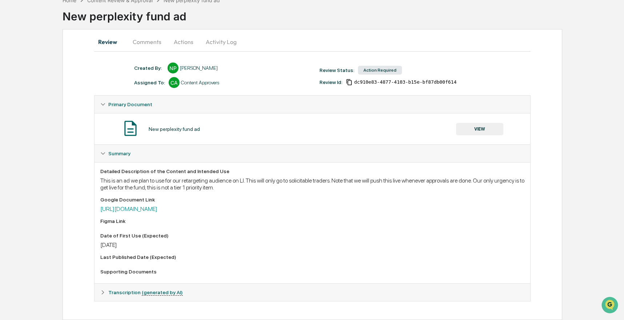
scroll to position [43, 0]
click at [157, 205] on link "https://drive.google.com/file/d/1CJWocsQfrEDnXoP5YGyFsvgPuNKuL92i/view?usp=shar…" at bounding box center [128, 208] width 57 height 7
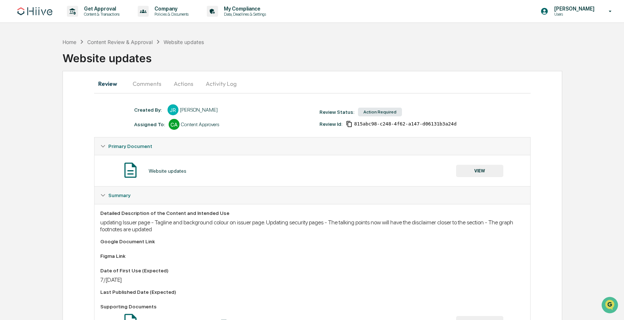
click at [151, 84] on button "Comments" at bounding box center [147, 83] width 40 height 17
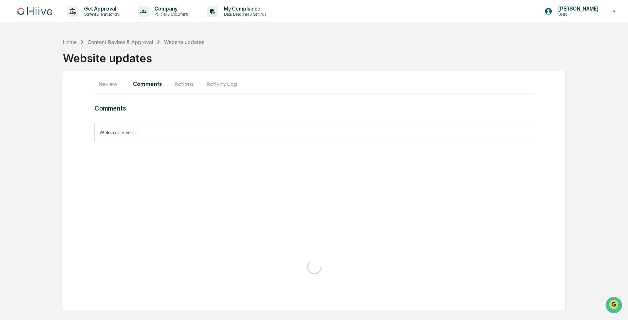
click at [191, 83] on button "Actions" at bounding box center [184, 83] width 33 height 17
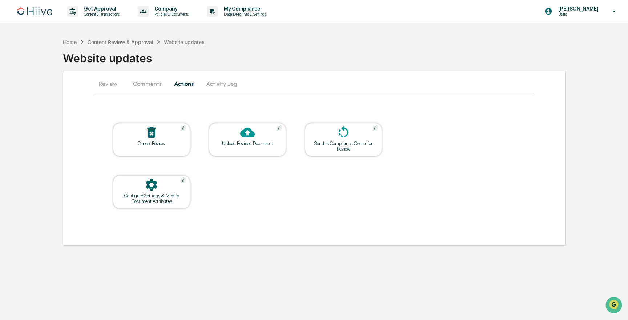
click at [239, 145] on div "Upload Revised Document" at bounding box center [247, 143] width 65 height 5
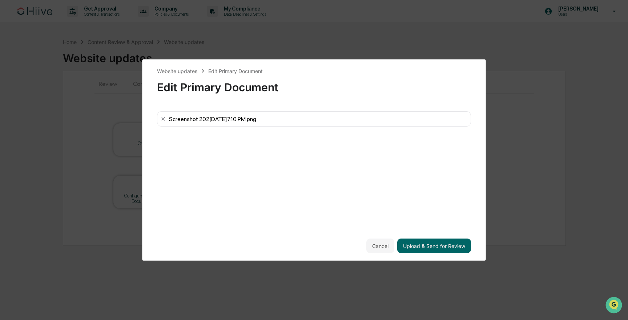
click at [222, 113] on div "Screenshot 2025-07-23 at 2.47.10 PM.png" at bounding box center [314, 118] width 314 height 15
click at [222, 122] on div "Screenshot 2025-07-23 at 2.47.10 PM.png" at bounding box center [212, 119] width 87 height 7
click at [446, 251] on button "Upload & Send for Review" at bounding box center [434, 245] width 74 height 15
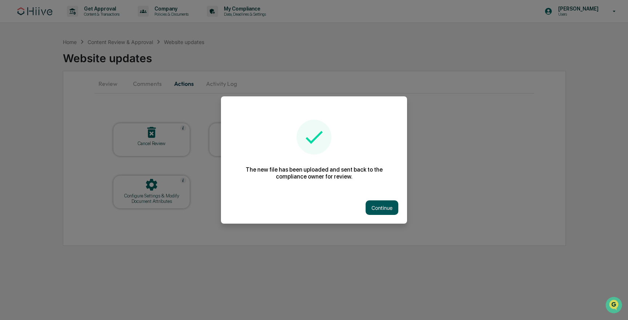
click at [383, 207] on button "Continue" at bounding box center [382, 207] width 33 height 15
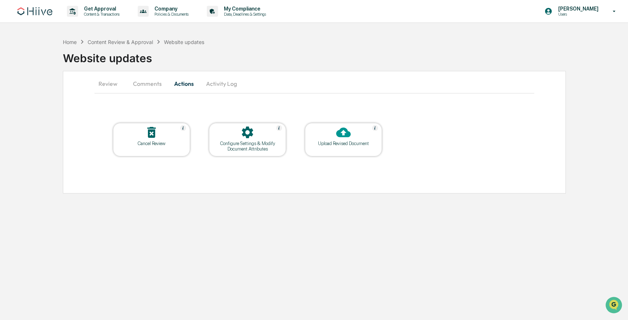
click at [101, 84] on button "Review" at bounding box center [110, 83] width 33 height 17
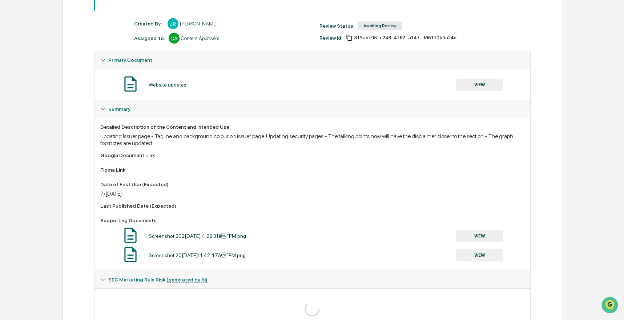
scroll to position [159, 0]
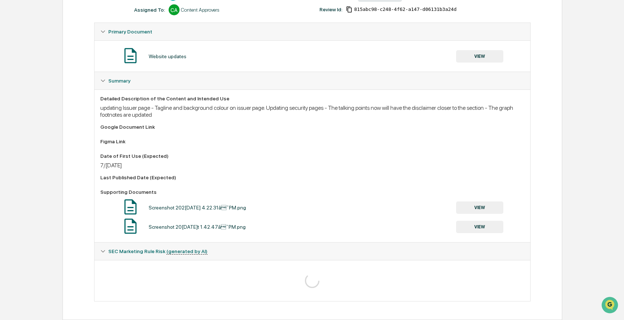
click at [480, 209] on button "VIEW" at bounding box center [479, 207] width 47 height 12
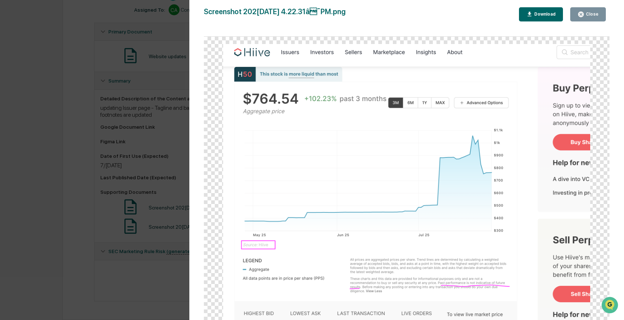
click at [167, 165] on div "Version History 07/29/2025, 08:12 PM Josh Reding Screenshot 2025-07-28 at 4.22.…" at bounding box center [312, 160] width 624 height 320
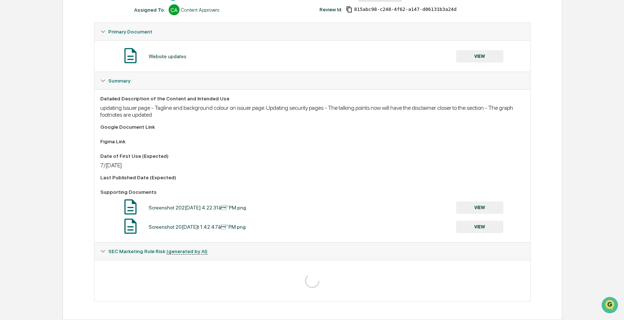
click at [474, 223] on button "VIEW" at bounding box center [479, 227] width 47 height 12
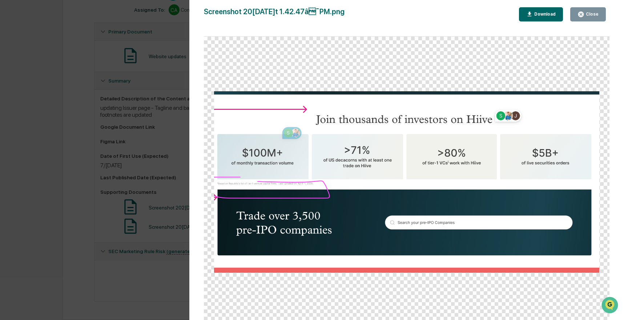
scroll to position [105, 0]
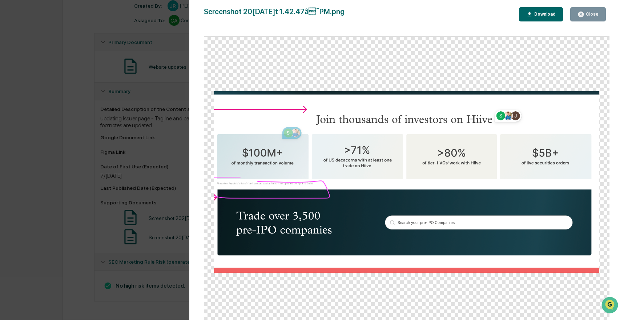
click at [173, 99] on div "Version History 07/29/2025, 08:12 PM Josh Reding Screenshot 2025-07-28 at 1.42.…" at bounding box center [312, 160] width 624 height 320
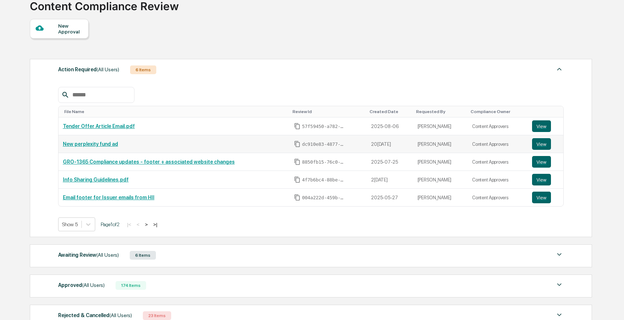
scroll to position [120, 0]
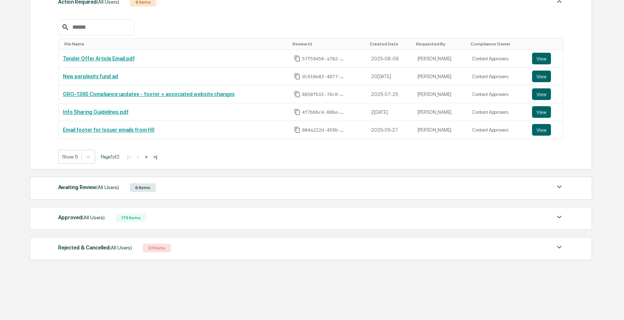
click at [266, 177] on div "Awaiting Review (All Users) 6 Items File Name Review Id Created Date Requested …" at bounding box center [311, 188] width 562 height 23
click at [263, 187] on div "Awaiting Review (All Users) 6 Items" at bounding box center [311, 187] width 506 height 10
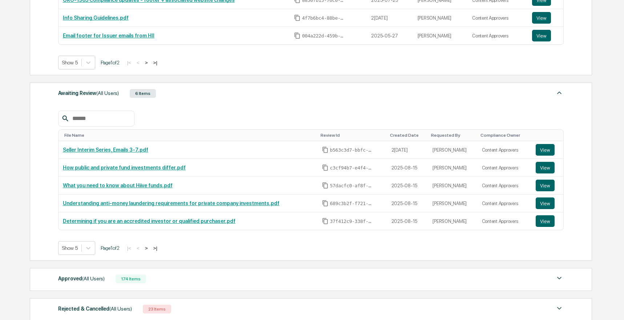
scroll to position [275, 0]
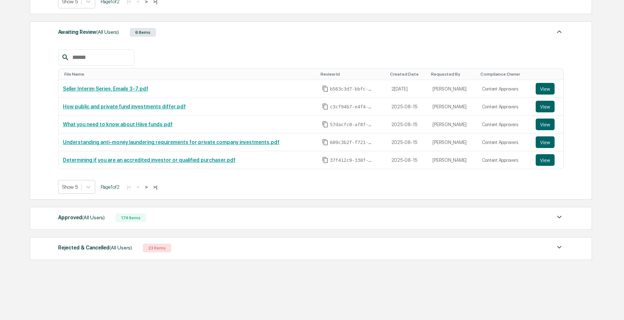
click at [259, 211] on div "Approved (All Users) 174 Items File Name Review Id Created Date Requested By Co…" at bounding box center [311, 218] width 562 height 23
click at [260, 215] on div "Approved (All Users) 174 Items" at bounding box center [311, 218] width 506 height 10
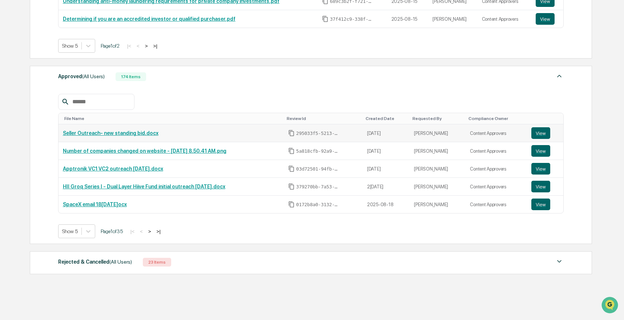
scroll to position [430, 0]
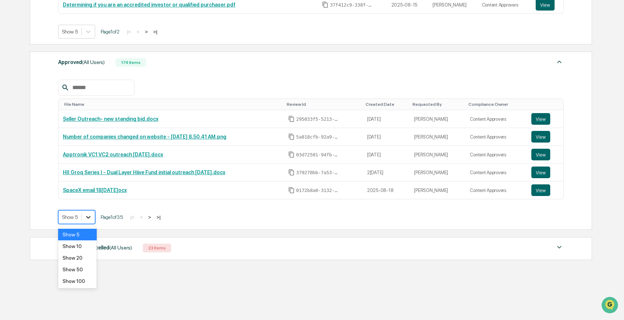
click at [87, 218] on icon at bounding box center [88, 216] width 7 height 7
click at [83, 282] on div "Show 100" at bounding box center [77, 281] width 39 height 12
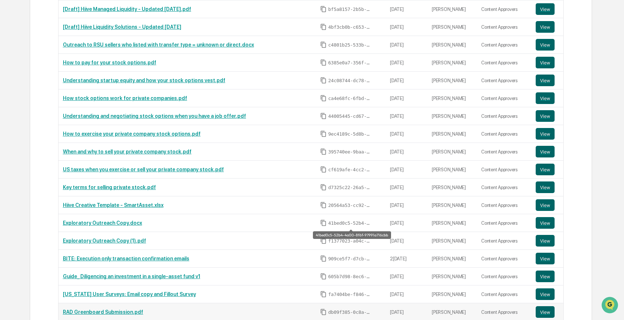
scroll to position [2122, 0]
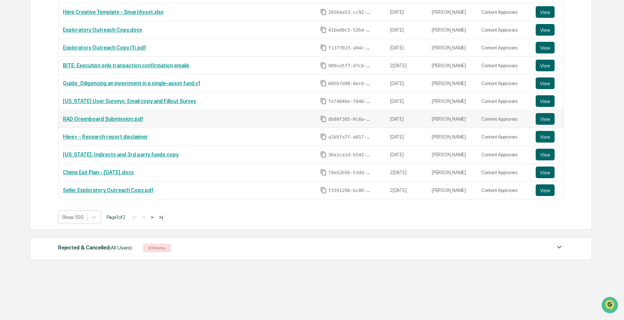
click at [125, 120] on link "RAD Greenboard Submission.pdf" at bounding box center [103, 119] width 80 height 6
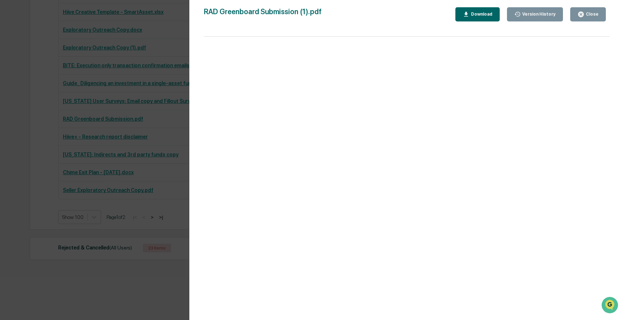
click at [65, 102] on div "Version History [DATE] 07:10 PM [PERSON_NAME] [DATE] 05:19 AM [PERSON_NAME] RAD…" at bounding box center [312, 160] width 624 height 320
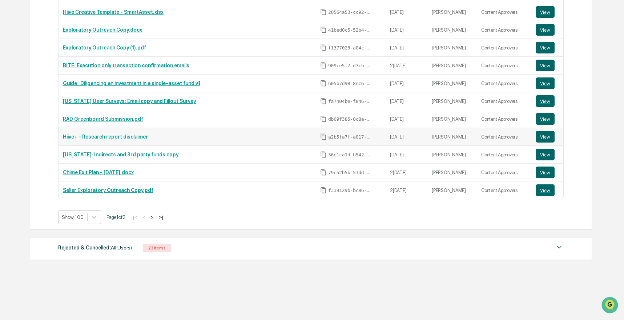
click at [136, 138] on link "Hiive+ - Research report disclaimer" at bounding box center [105, 137] width 85 height 6
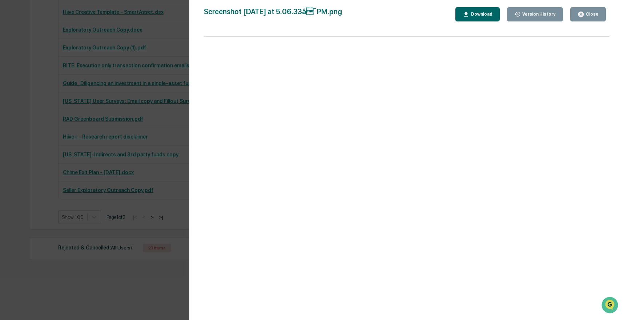
click at [157, 112] on div "Version History 0[DATE]2:09 AM[PERSON_NAME] Screenshot 2[DATE] at 5.06.33â¯PM.…" at bounding box center [312, 160] width 624 height 320
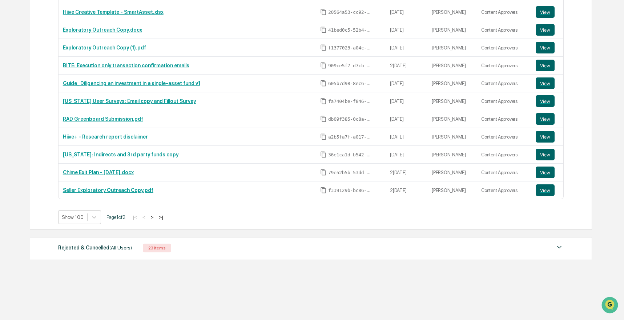
click at [236, 251] on div "Rejected & Cancelled (All Users) 23 Items" at bounding box center [311, 248] width 506 height 10
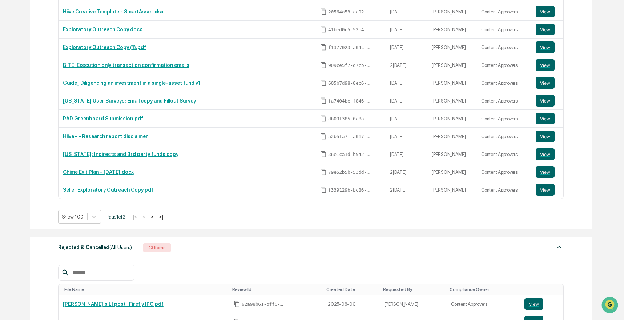
scroll to position [2277, 0]
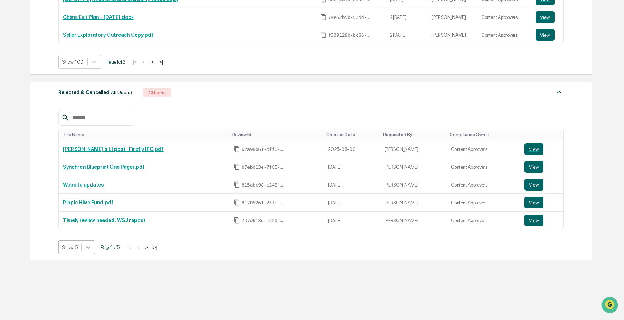
click at [85, 248] on div at bounding box center [88, 247] width 13 height 13
click at [77, 301] on div "Show 50" at bounding box center [77, 300] width 39 height 12
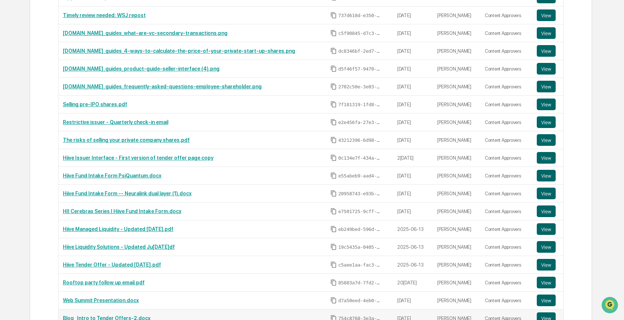
scroll to position [2426, 0]
